Goal: Task Accomplishment & Management: Use online tool/utility

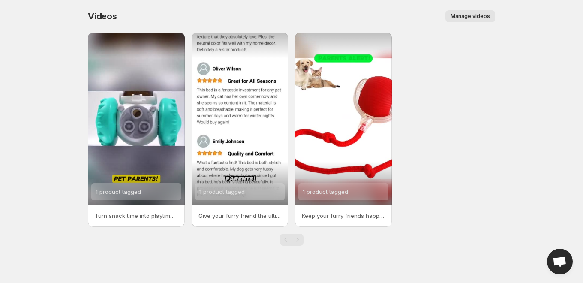
click at [454, 16] on span "Manage videos" at bounding box center [469, 16] width 39 height 7
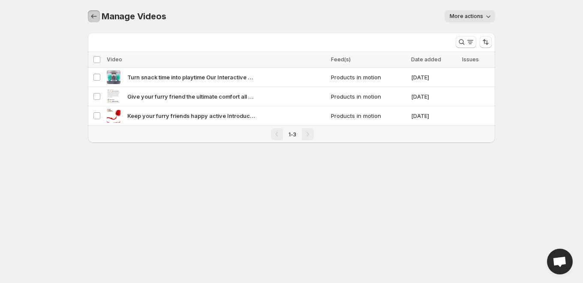
click at [92, 13] on icon "Manage Videos" at bounding box center [94, 16] width 9 height 9
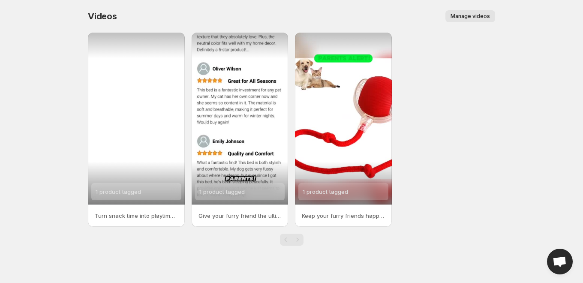
click at [158, 110] on div "1 product tagged" at bounding box center [136, 119] width 97 height 172
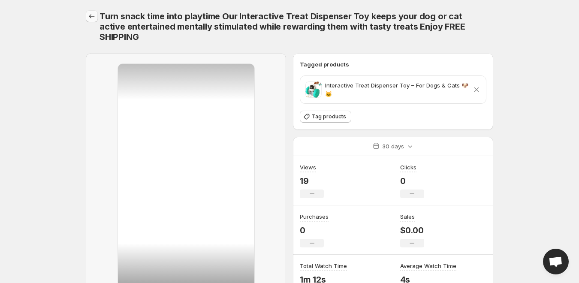
click at [88, 19] on icon "Settings" at bounding box center [91, 16] width 9 height 9
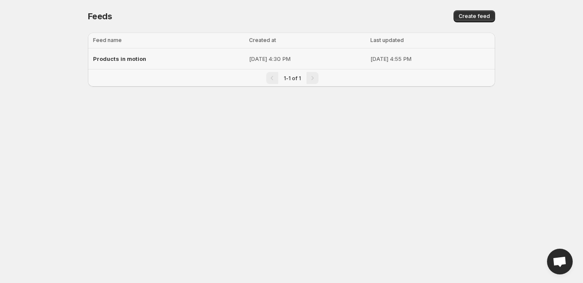
click at [117, 63] on div "Products in motion" at bounding box center [168, 58] width 151 height 15
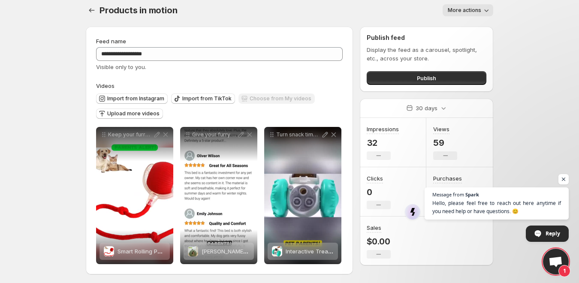
scroll to position [8, 0]
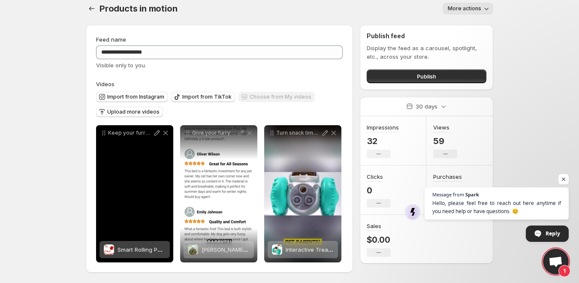
click at [135, 189] on div "Keep your furry friends happy active Introducing the Smart Rolling Pet Ball the…" at bounding box center [134, 193] width 77 height 137
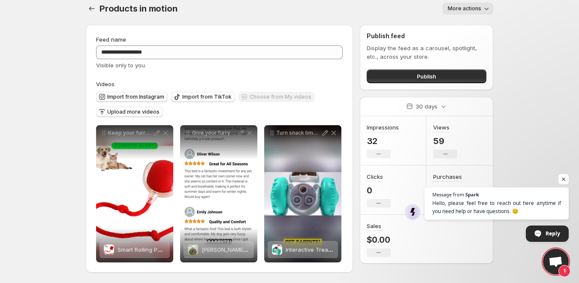
click at [144, 97] on span "Import from Instagram" at bounding box center [135, 96] width 57 height 7
